Goal: Task Accomplishment & Management: Use online tool/utility

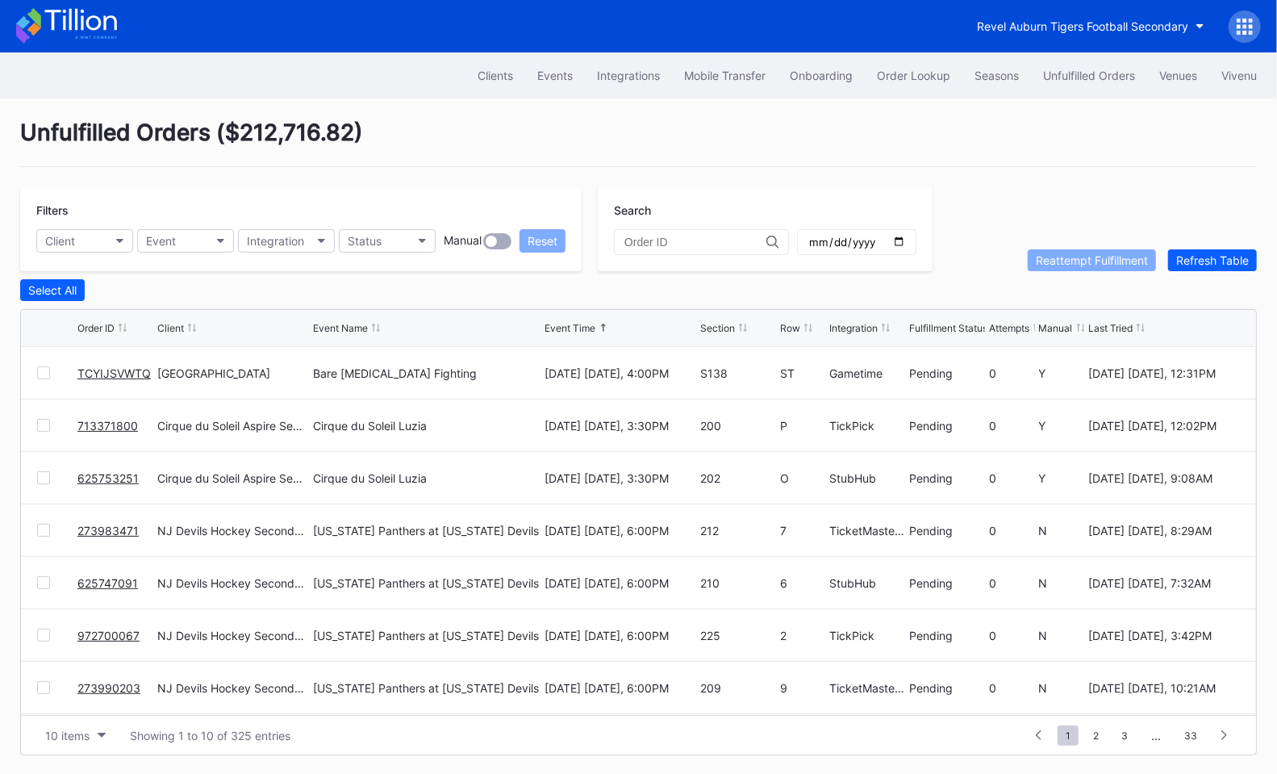
click at [113, 370] on link "TCYIJSVWTQ" at bounding box center [113, 373] width 73 height 14
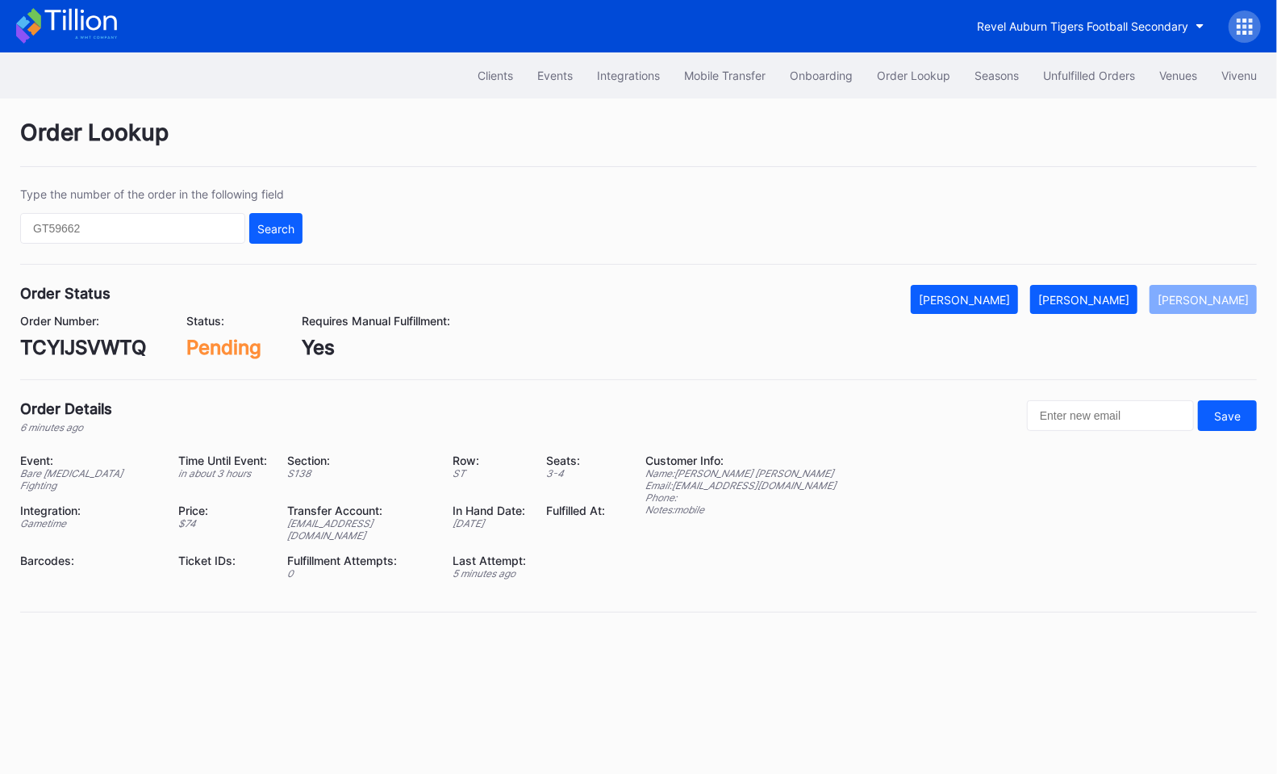
click at [83, 351] on div "TCYIJSVWTQ" at bounding box center [83, 347] width 126 height 23
copy div "TCYIJSVWTQ"
click at [1123, 299] on div "[PERSON_NAME]" at bounding box center [1083, 300] width 91 height 14
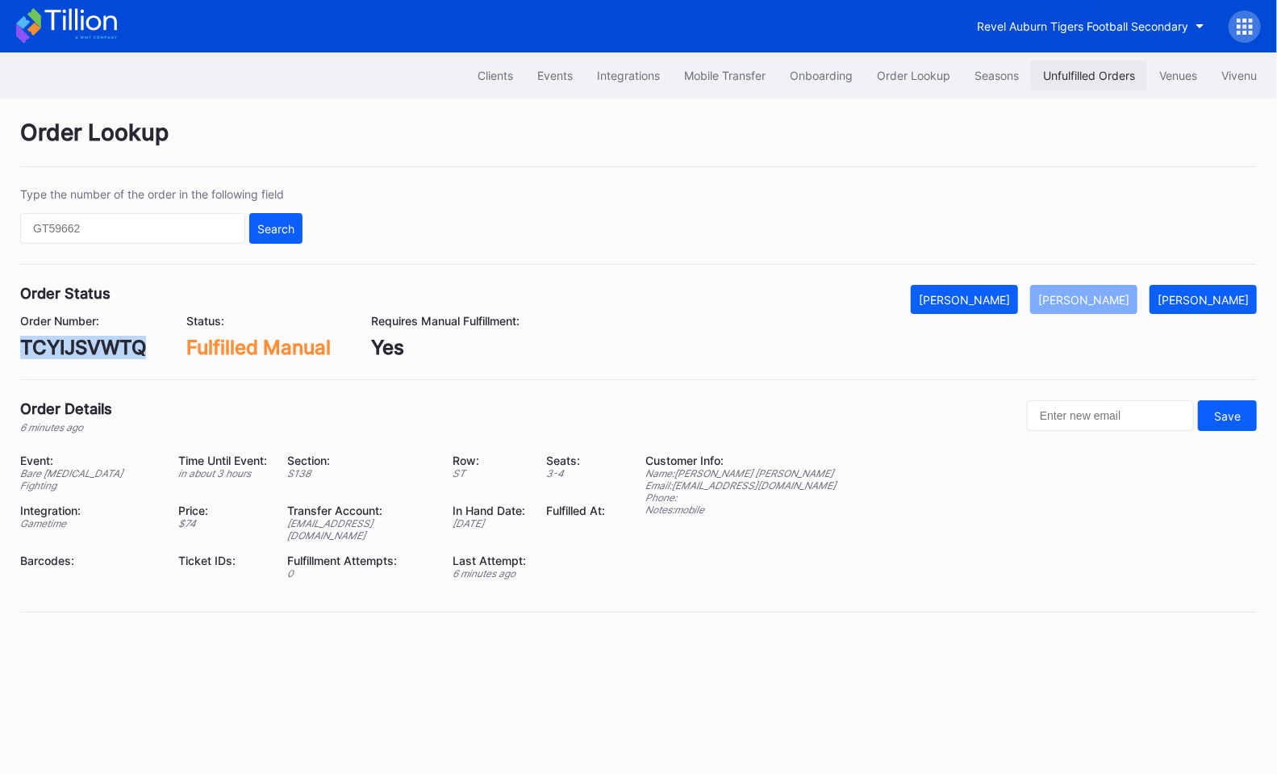
click at [1092, 75] on div "Unfulfilled Orders" at bounding box center [1089, 76] width 92 height 14
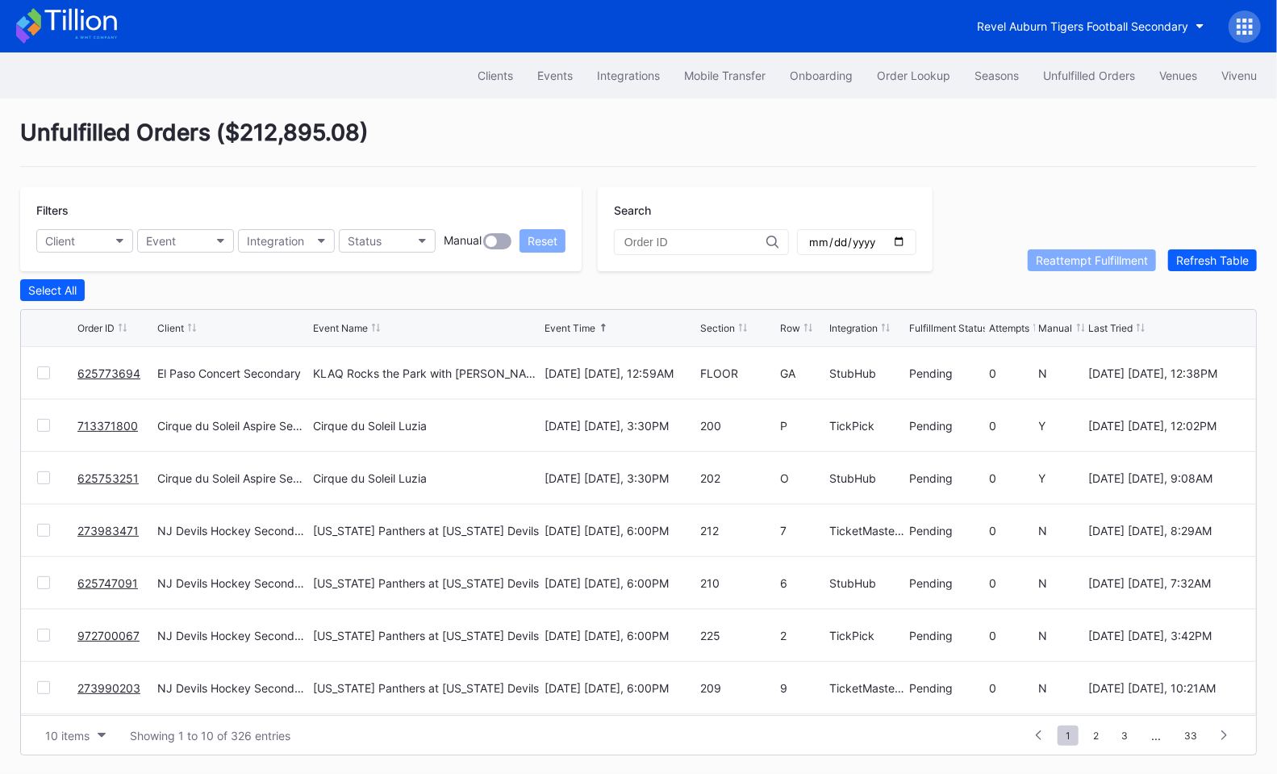
click at [113, 369] on link "625773694" at bounding box center [108, 373] width 63 height 14
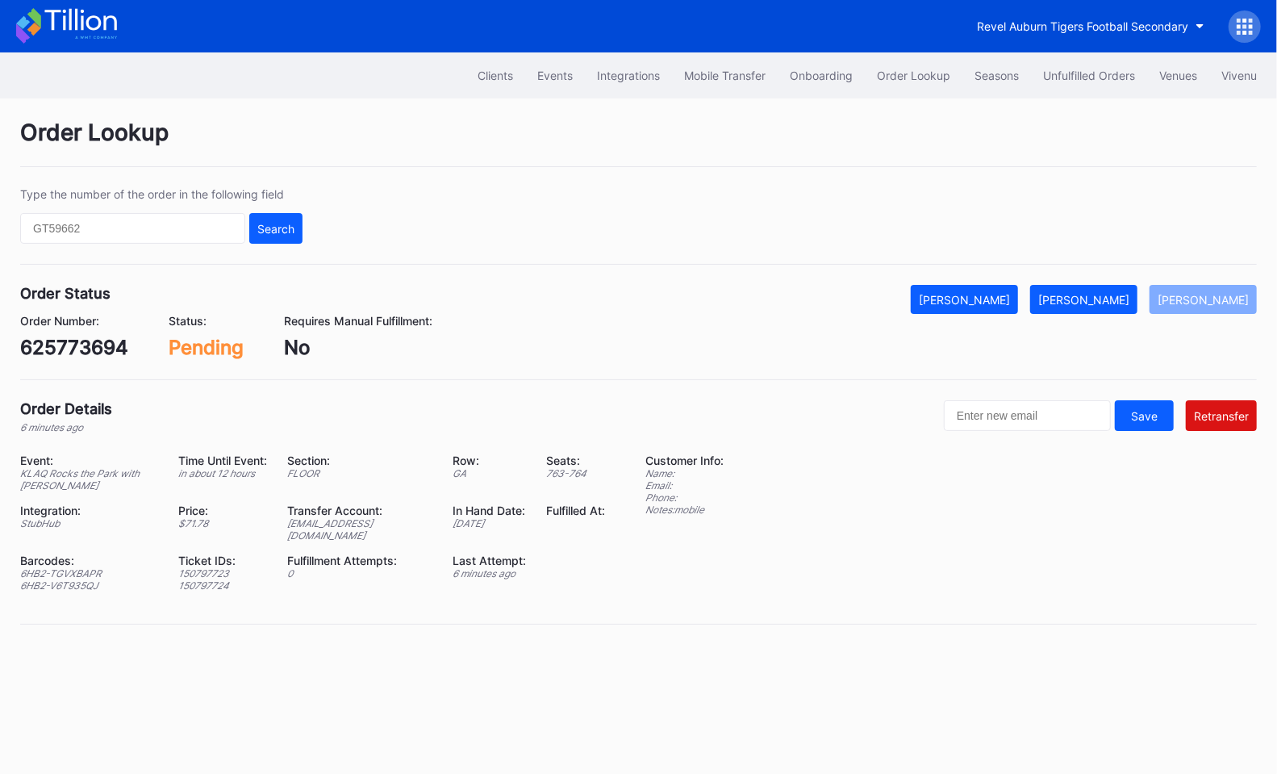
click at [106, 345] on div "625773694" at bounding box center [74, 347] width 108 height 23
copy div "625773694"
click at [181, 385] on div "Order Lookup Type the number of the order in the following field Search Order S…" at bounding box center [638, 381] width 1277 height 566
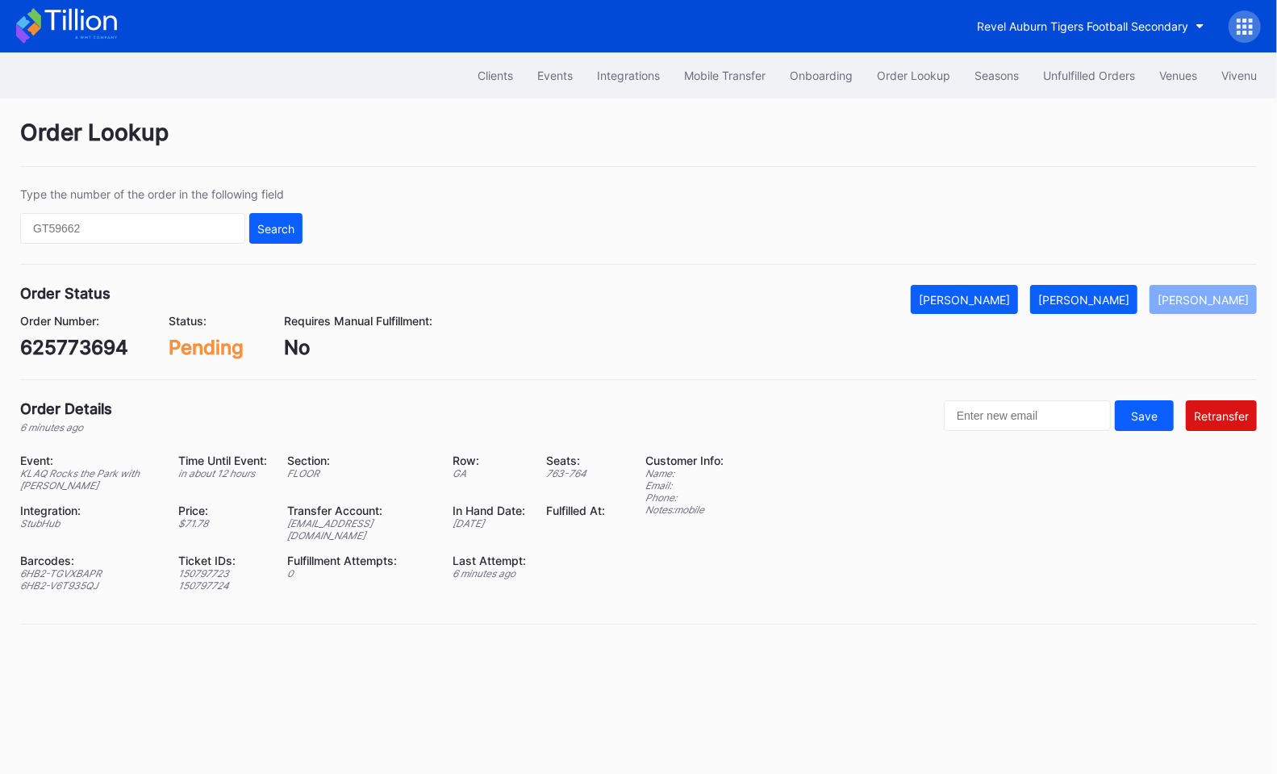
click at [486, 411] on div "Order Details 6 minutes ago Save Retransfer" at bounding box center [638, 416] width 1237 height 33
click at [729, 320] on div "Order Number: 625773694 Status: Pending Requires Manual Fulfillment: No" at bounding box center [638, 336] width 1237 height 45
click at [1089, 23] on div "Revel Auburn Tigers Football Secondary" at bounding box center [1082, 26] width 211 height 14
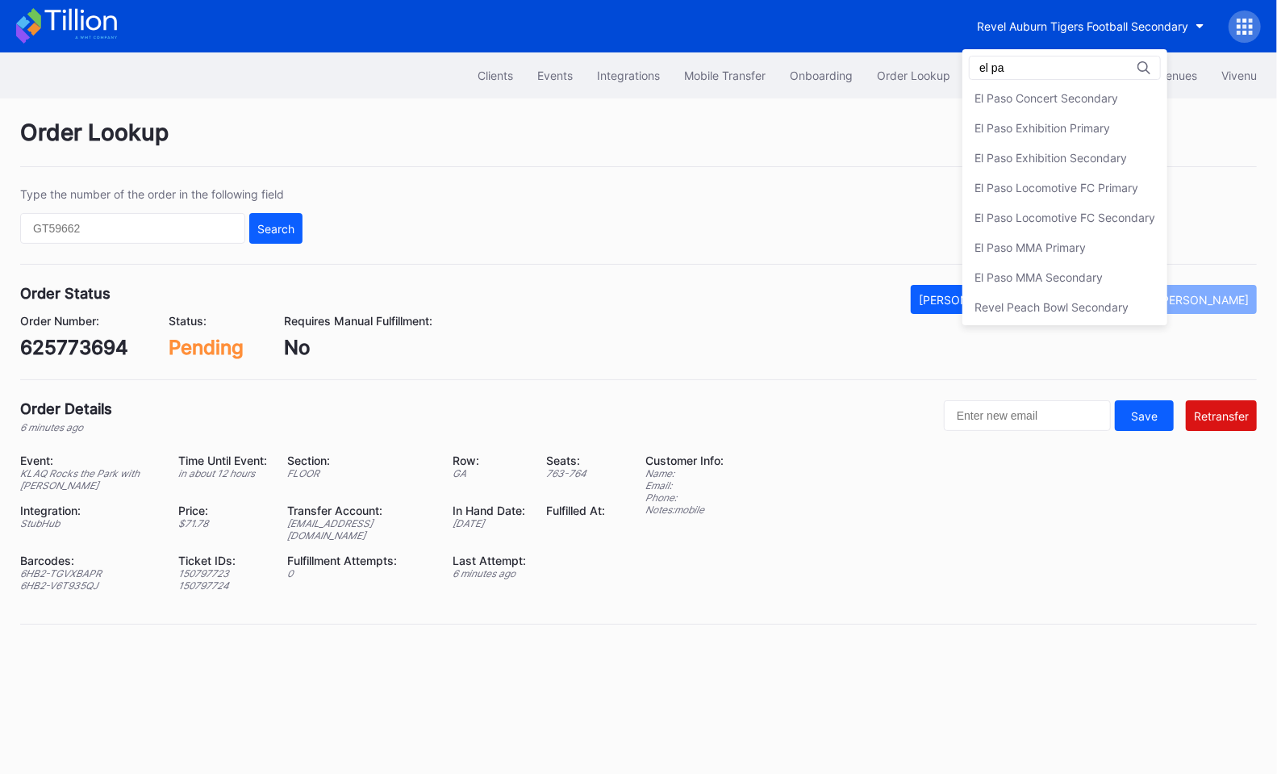
scroll to position [63, 0]
type input "el pa"
click at [1070, 123] on div "El Paso Concert Secondary" at bounding box center [1047, 128] width 144 height 14
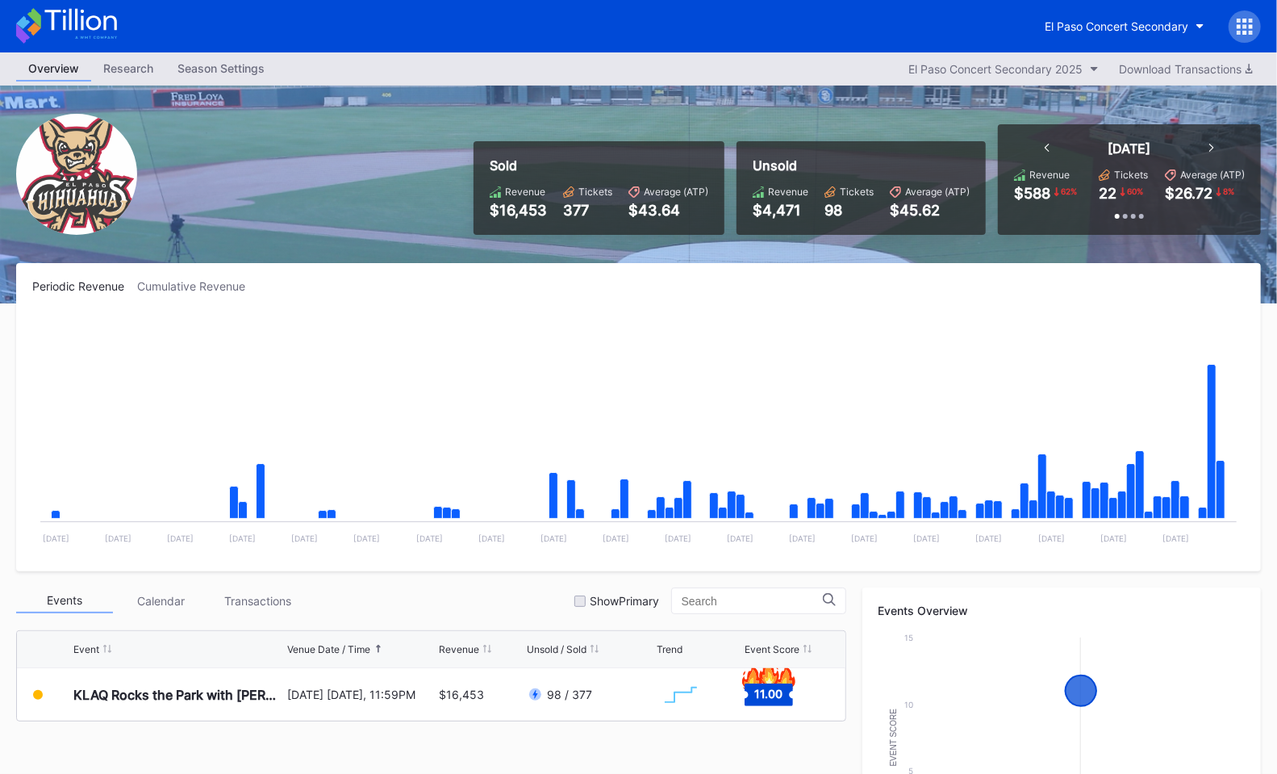
click at [1246, 31] on icon at bounding box center [1245, 33] width 4 height 4
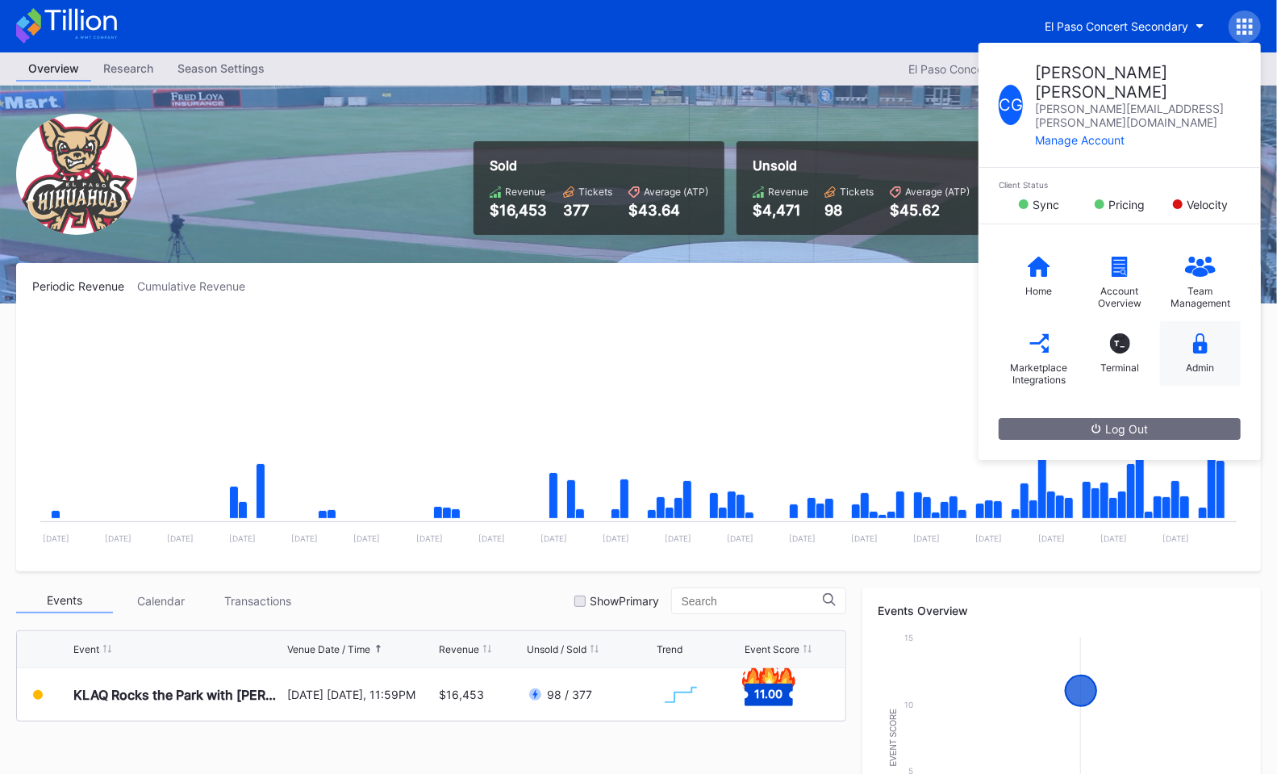
click at [1203, 333] on icon at bounding box center [1200, 343] width 15 height 20
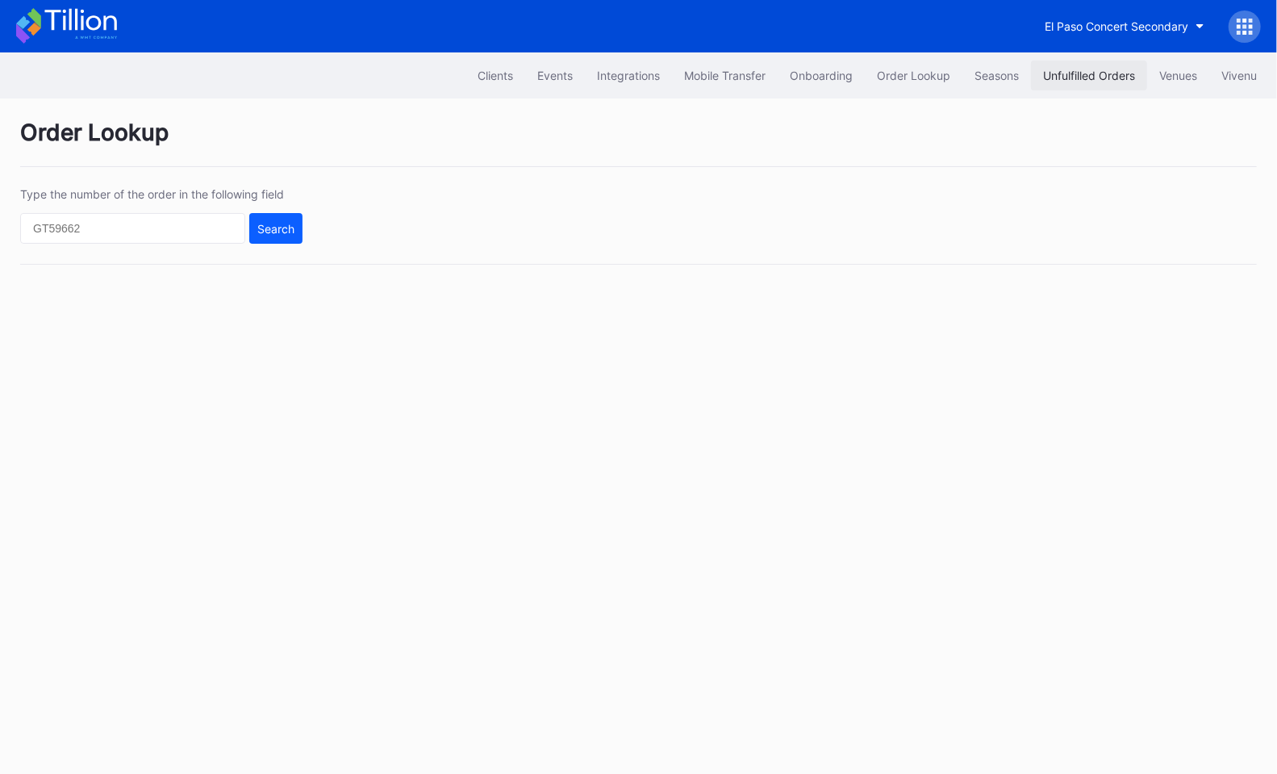
click at [1059, 84] on button "Unfulfilled Orders" at bounding box center [1089, 76] width 116 height 30
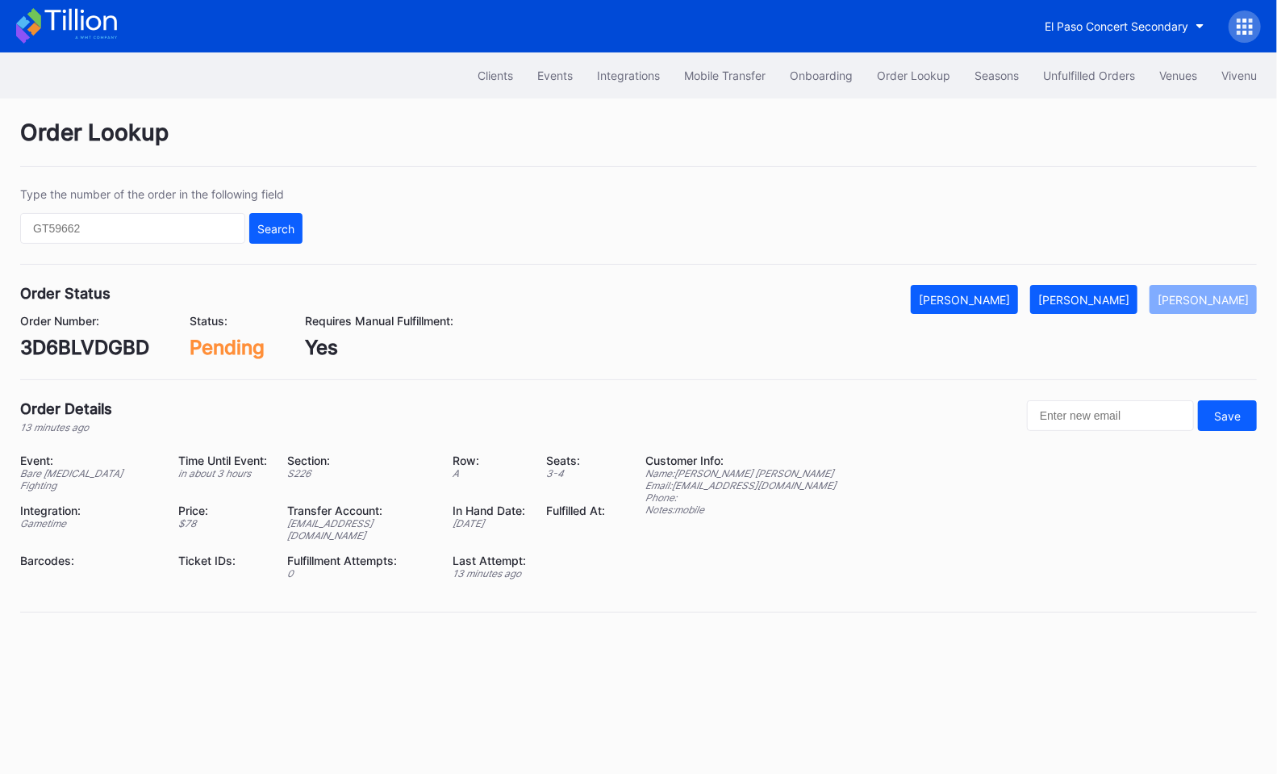
click at [77, 353] on div "3D6BLVDGBD" at bounding box center [84, 347] width 129 height 23
copy div "3D6BLVDGBD"
click at [1102, 293] on div "[PERSON_NAME]" at bounding box center [1083, 300] width 91 height 14
click at [84, 343] on div "F0440H458Q" at bounding box center [84, 347] width 129 height 23
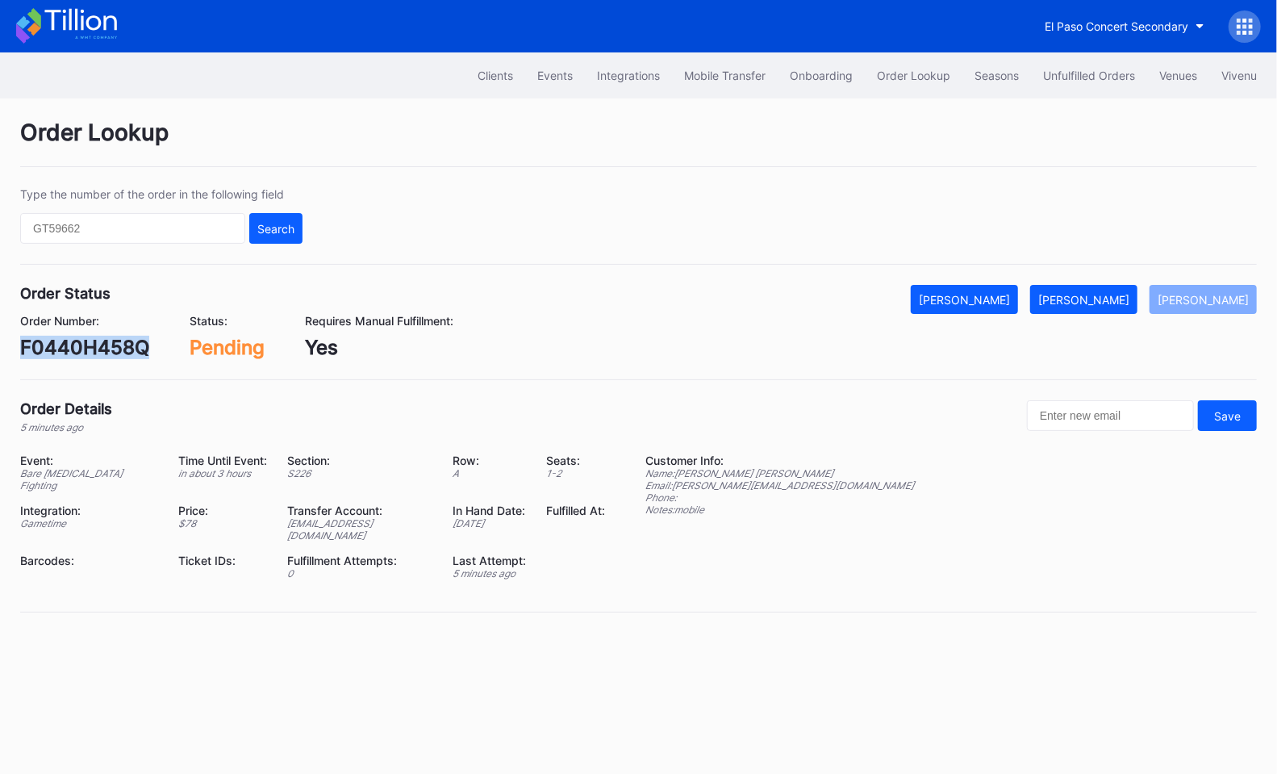
click at [84, 343] on div "F0440H458Q" at bounding box center [84, 347] width 129 height 23
copy div "F0440H458Q"
click at [1120, 303] on div "Mark Fulfilled" at bounding box center [1083, 300] width 91 height 14
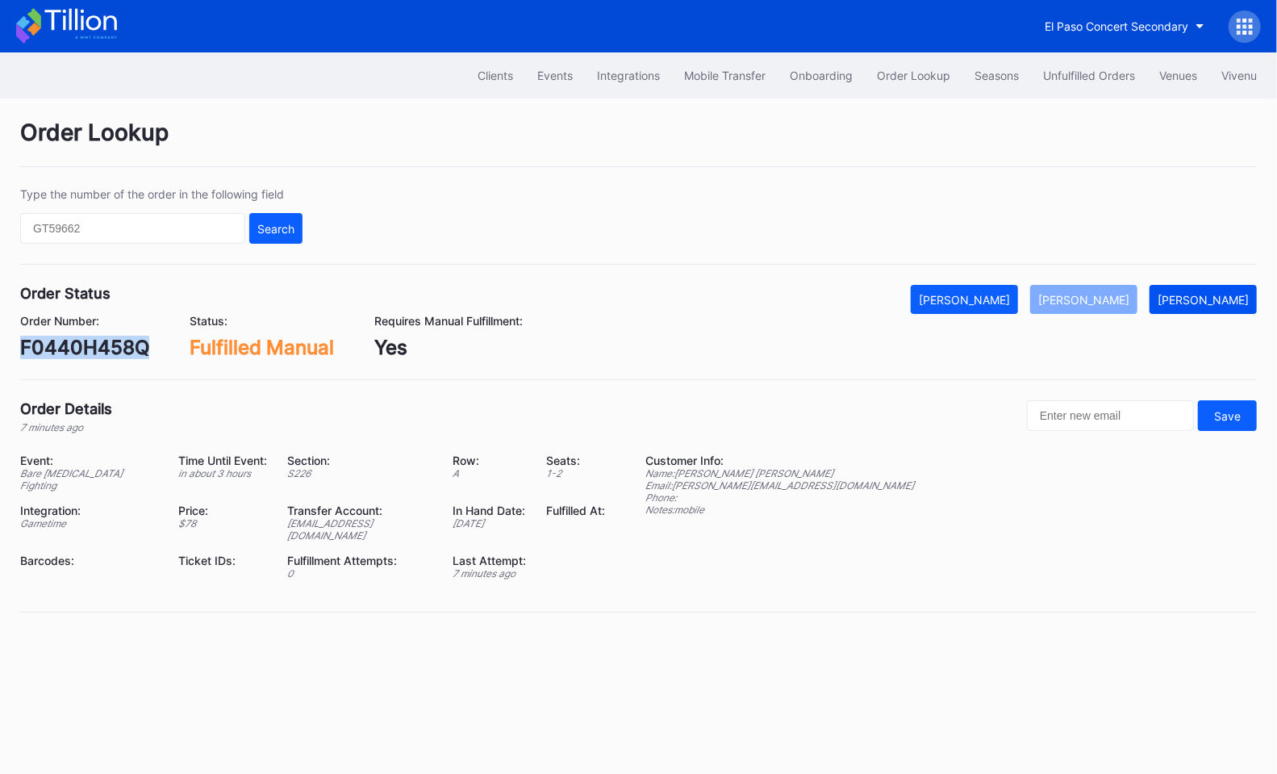
click at [1240, 303] on div "Mark Pending" at bounding box center [1203, 300] width 91 height 14
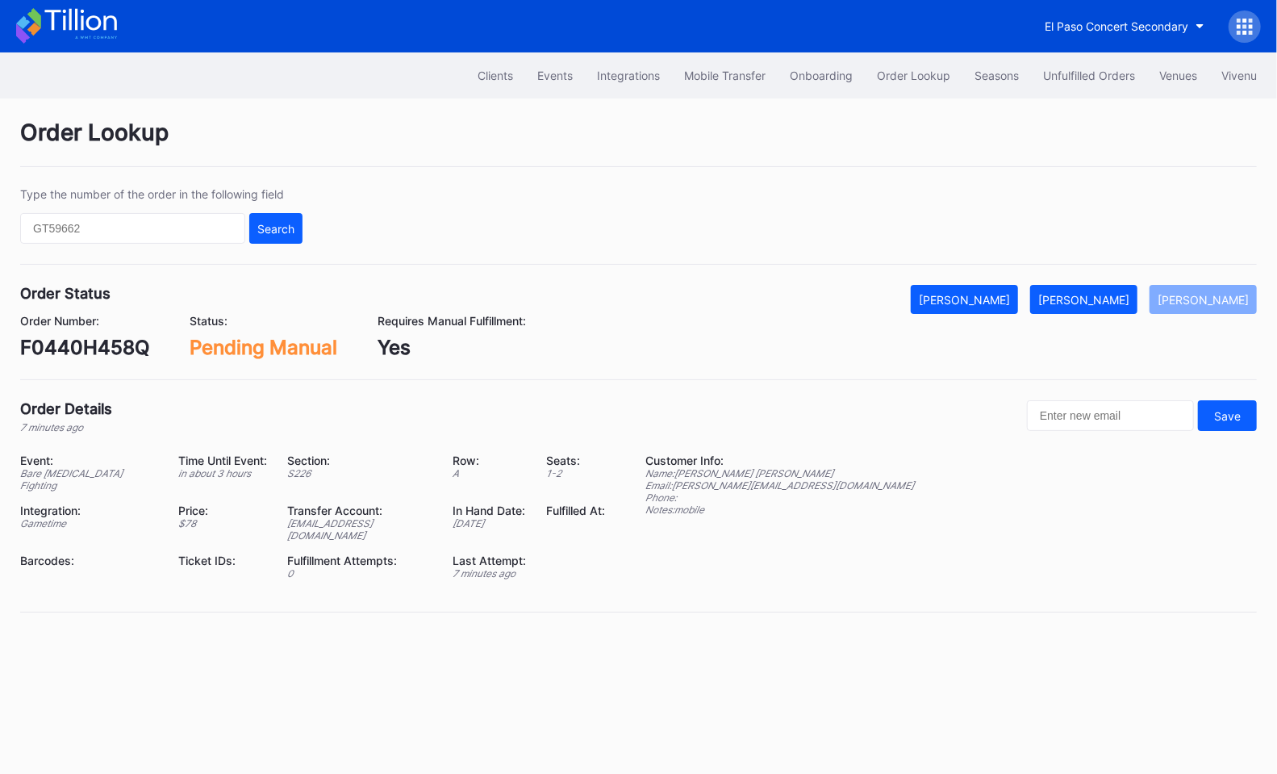
click at [1098, 281] on div "Order Lookup Type the number of the order in the following field Search Order S…" at bounding box center [638, 375] width 1277 height 554
click at [1103, 293] on div "Mark Fulfilled" at bounding box center [1083, 300] width 91 height 14
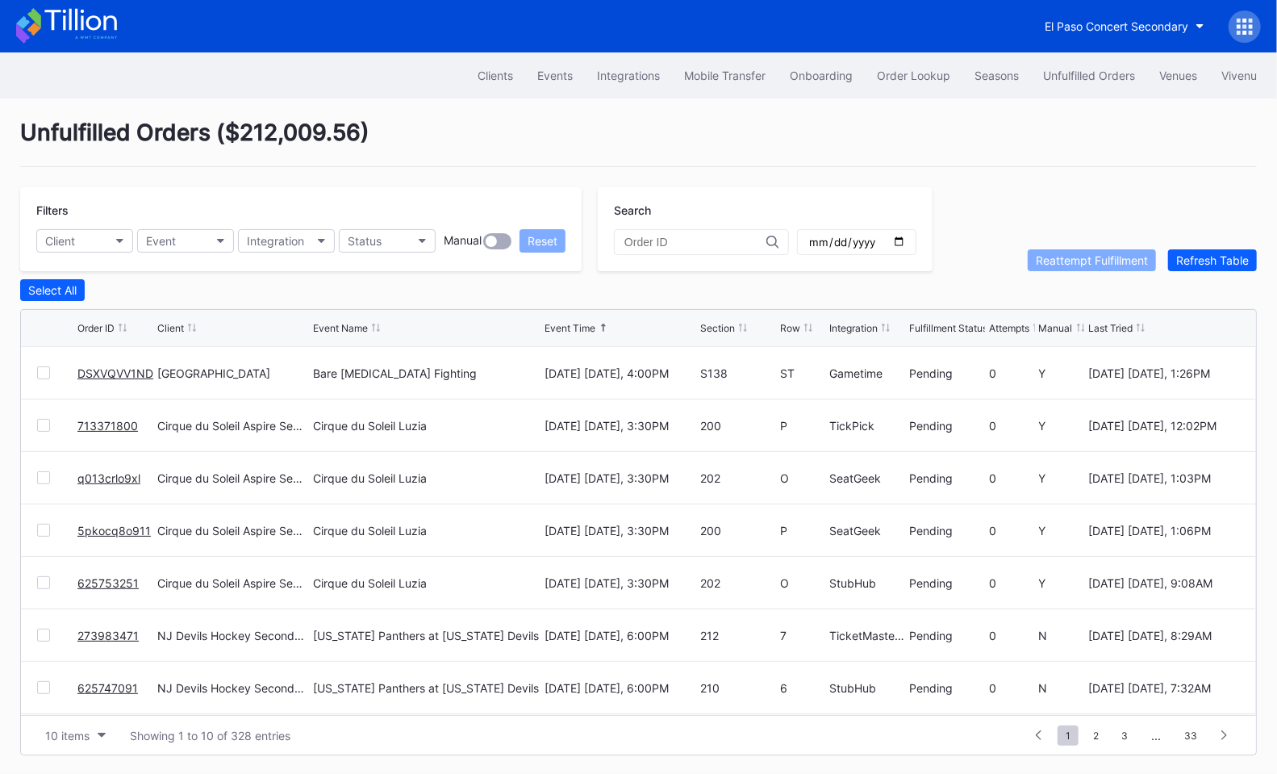
click at [106, 370] on link "DSXVQVV1ND" at bounding box center [115, 373] width 76 height 14
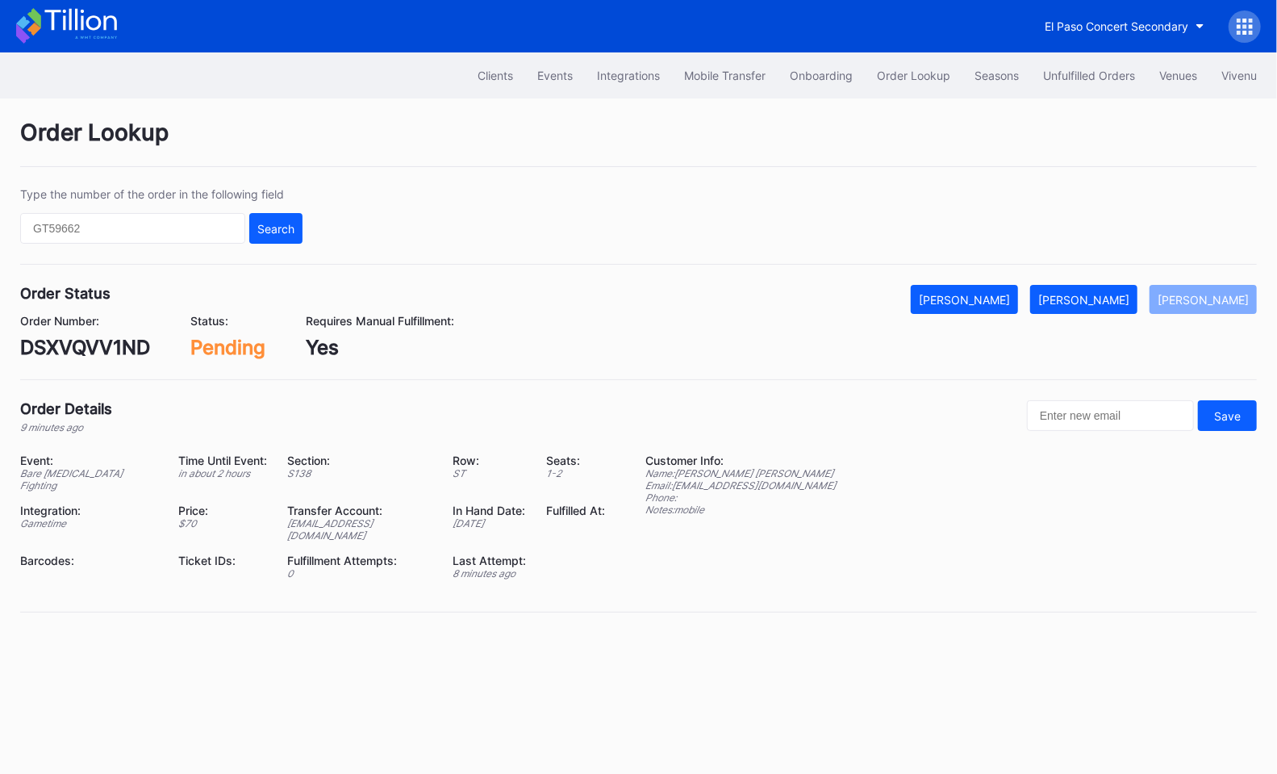
click at [89, 338] on div "DSXVQVV1ND" at bounding box center [85, 347] width 130 height 23
copy div "DSXVQVV1ND"
click at [1121, 294] on div "Mark Fulfilled" at bounding box center [1083, 300] width 91 height 14
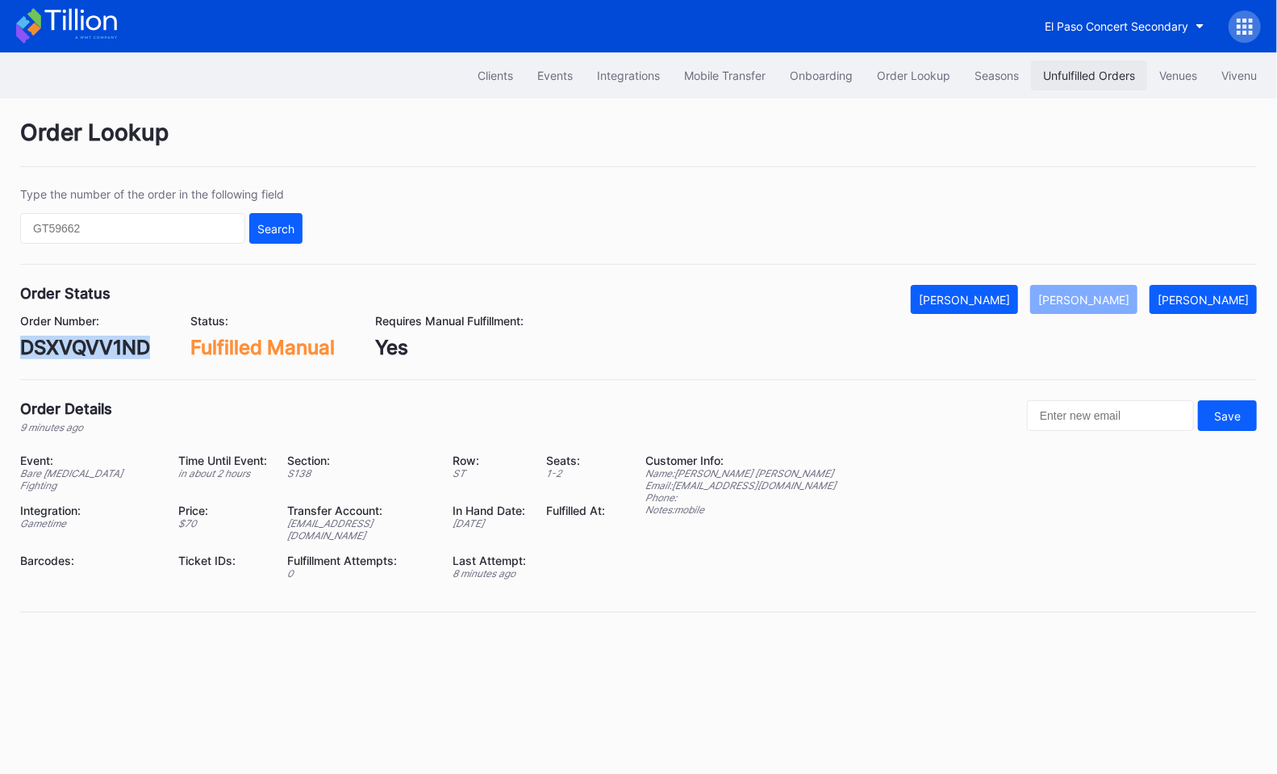
click at [1075, 76] on div "Unfulfilled Orders" at bounding box center [1089, 76] width 92 height 14
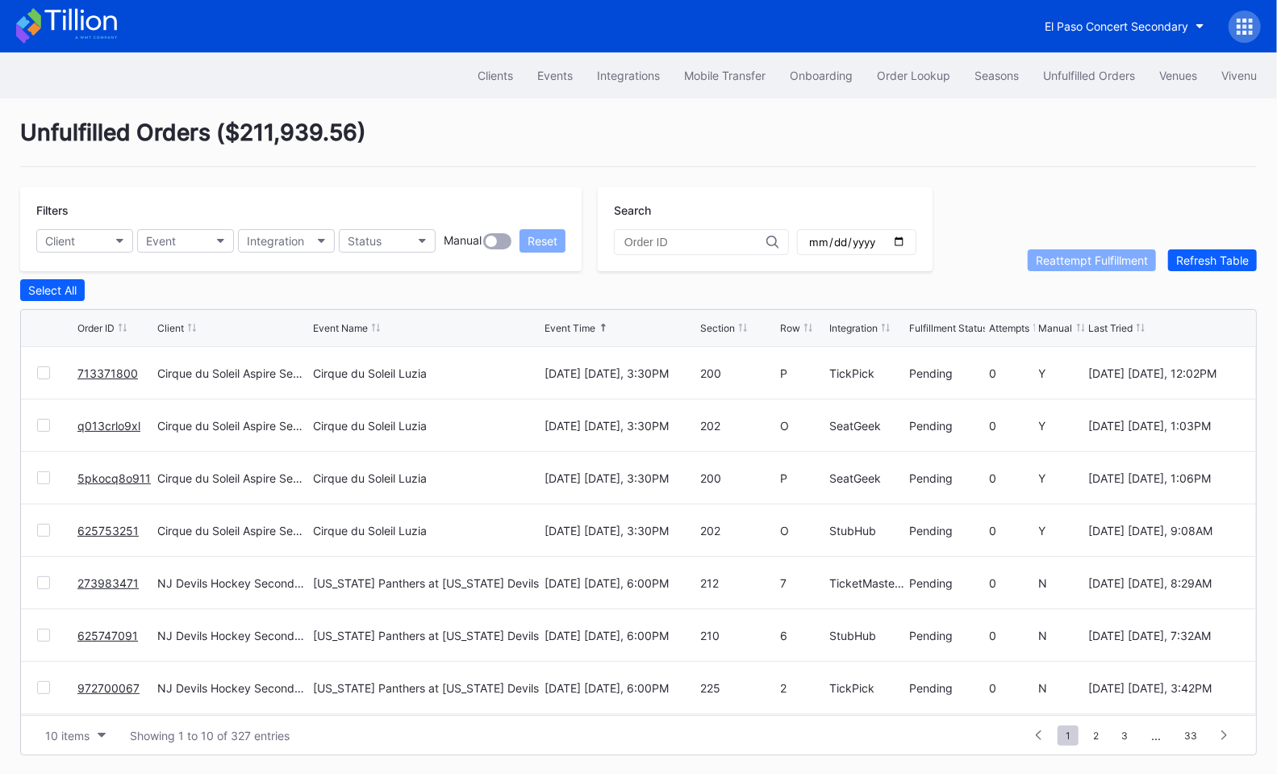
click at [621, 119] on div "Unfulfilled Orders ( $211,939.56 )" at bounding box center [638, 143] width 1237 height 48
